Goal: Task Accomplishment & Management: Manage account settings

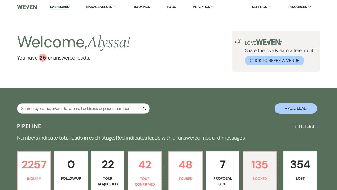
select select "7"
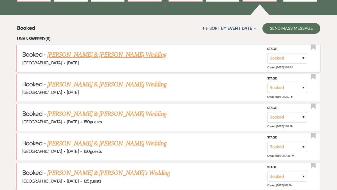
scroll to position [190, 0]
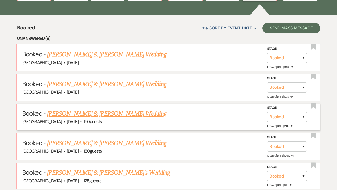
click at [121, 114] on link "[PERSON_NAME] & [PERSON_NAME] Wedding" at bounding box center [106, 114] width 119 height 10
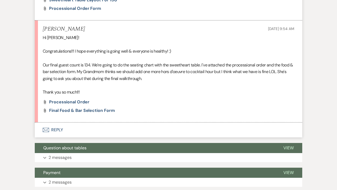
scroll to position [279, 0]
click at [85, 110] on span "Final Food & Bar Selection Form" at bounding box center [82, 110] width 66 height 6
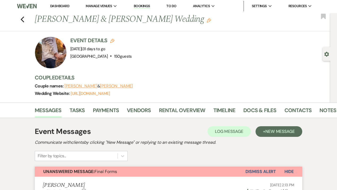
scroll to position [0, 0]
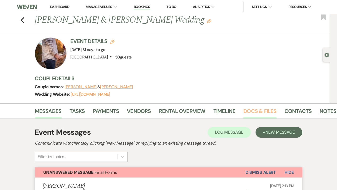
click at [249, 109] on link "Docs & Files" at bounding box center [259, 113] width 33 height 12
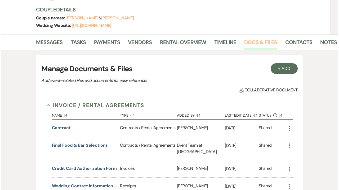
scroll to position [71, 0]
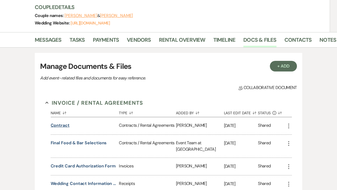
click at [54, 124] on button "contract" at bounding box center [60, 125] width 19 height 6
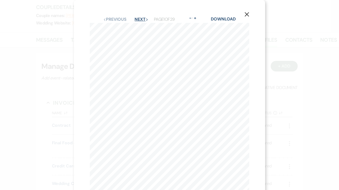
click at [139, 17] on button "Next Next" at bounding box center [142, 19] width 14 height 4
click at [139, 17] on button "Next Next" at bounding box center [141, 19] width 14 height 4
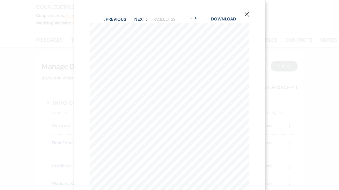
click at [139, 17] on button "Next Next" at bounding box center [141, 19] width 14 height 4
click at [139, 17] on button "Next Next" at bounding box center [142, 19] width 14 height 4
click at [139, 17] on button "Next Next" at bounding box center [141, 19] width 14 height 4
click at [139, 18] on button "Next Next" at bounding box center [141, 19] width 14 height 4
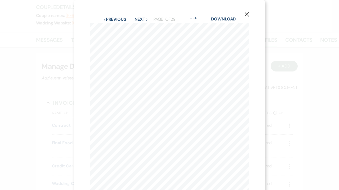
click at [139, 18] on button "Next Next" at bounding box center [142, 19] width 14 height 4
click at [139, 18] on button "Next Next" at bounding box center [141, 19] width 14 height 4
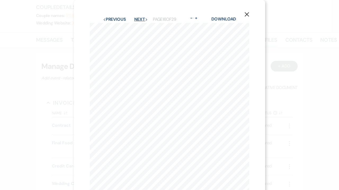
click at [139, 18] on button "Next Next" at bounding box center [141, 19] width 14 height 4
click at [139, 20] on button "Next Next" at bounding box center [141, 19] width 14 height 4
click at [141, 20] on button "Next Next" at bounding box center [141, 19] width 14 height 4
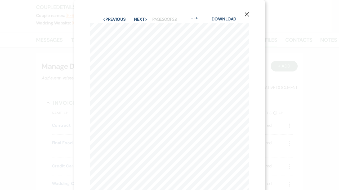
click at [141, 21] on button "Next Next" at bounding box center [141, 19] width 14 height 4
